Goal: Task Accomplishment & Management: Manage account settings

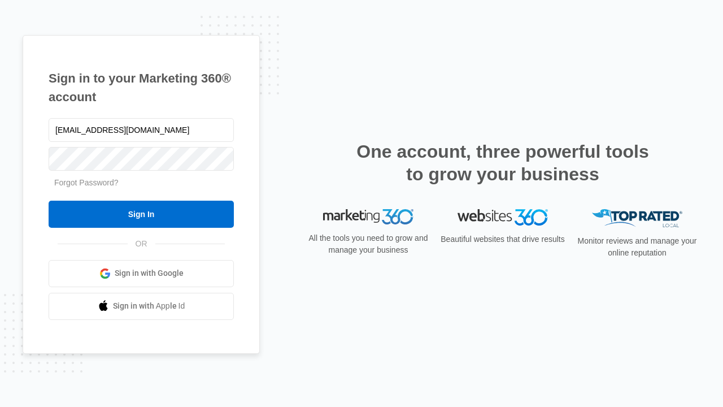
type input "dankie614@gmail.com"
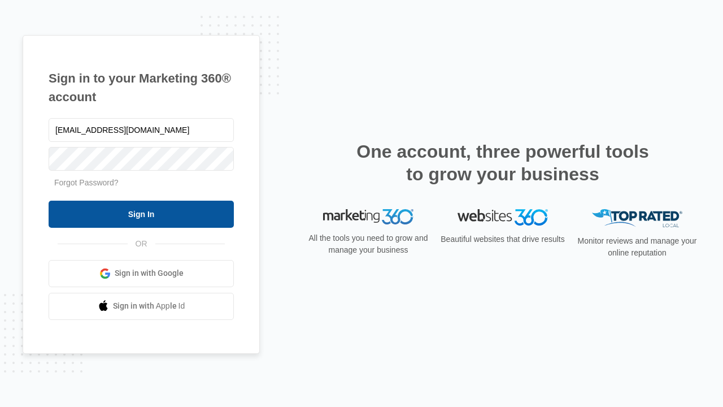
click at [141, 213] on input "Sign In" at bounding box center [141, 213] width 185 height 27
